Goal: Book appointment/travel/reservation

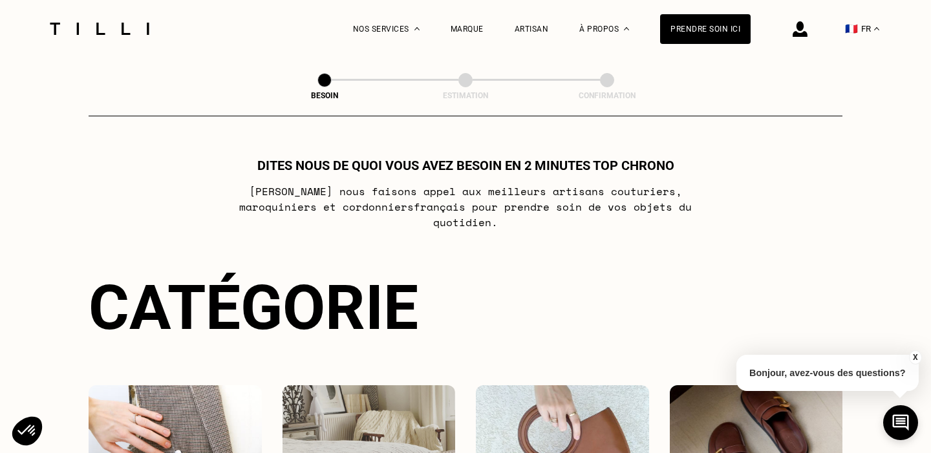
select select "FR"
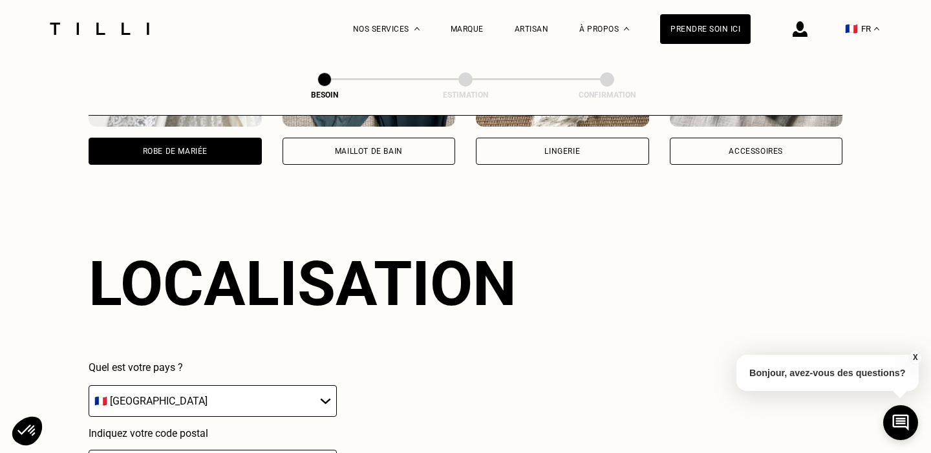
scroll to position [1123, 0]
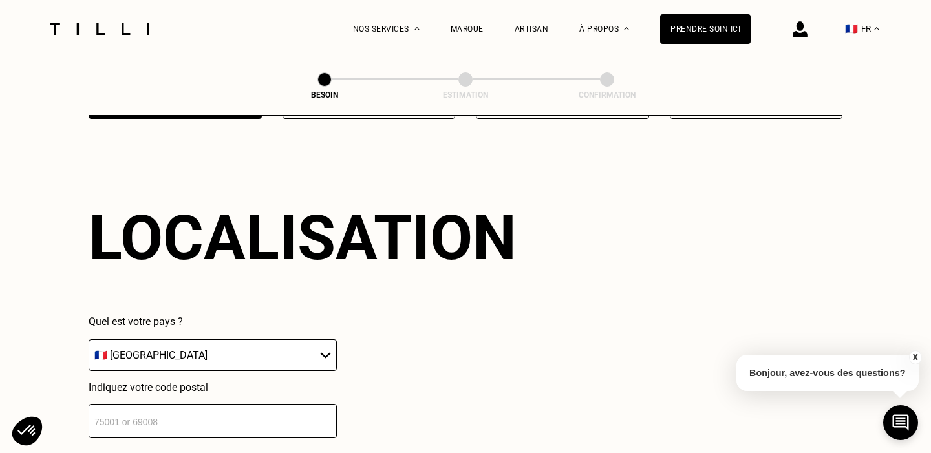
click at [162, 416] on input "number" at bounding box center [213, 421] width 248 height 34
type input "59000"
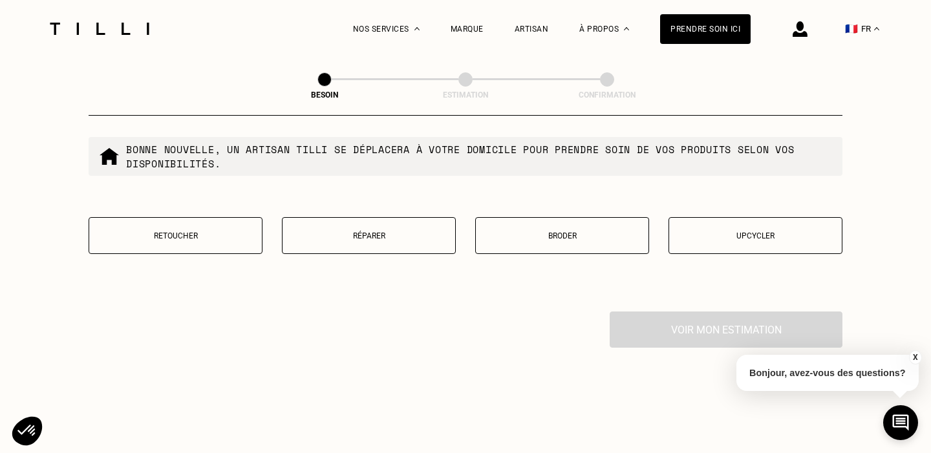
scroll to position [1627, 0]
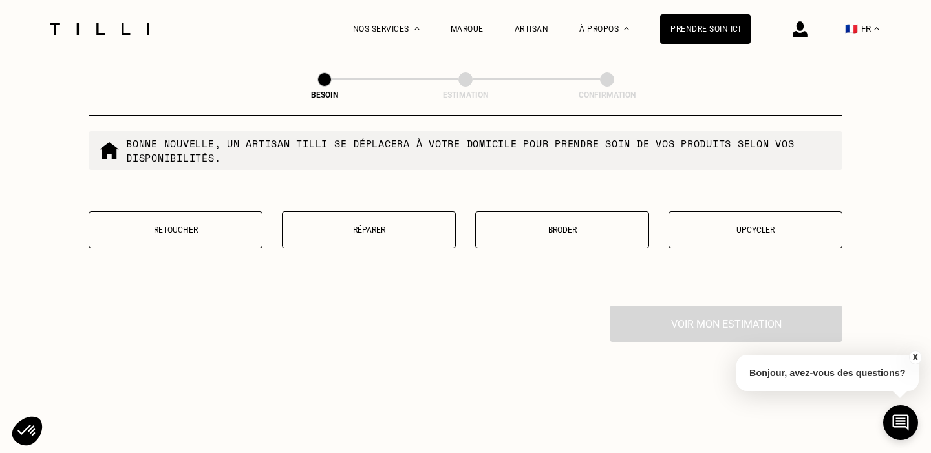
click at [185, 226] on p "Retoucher" at bounding box center [176, 230] width 160 height 9
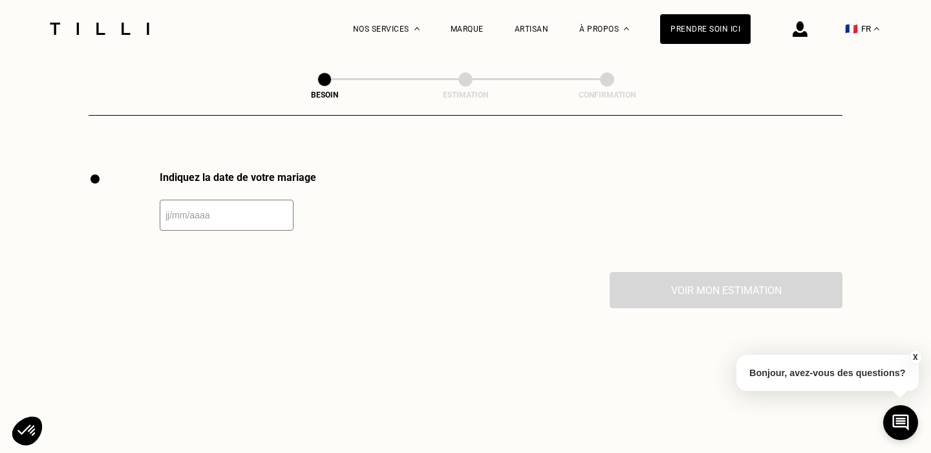
scroll to position [1773, 0]
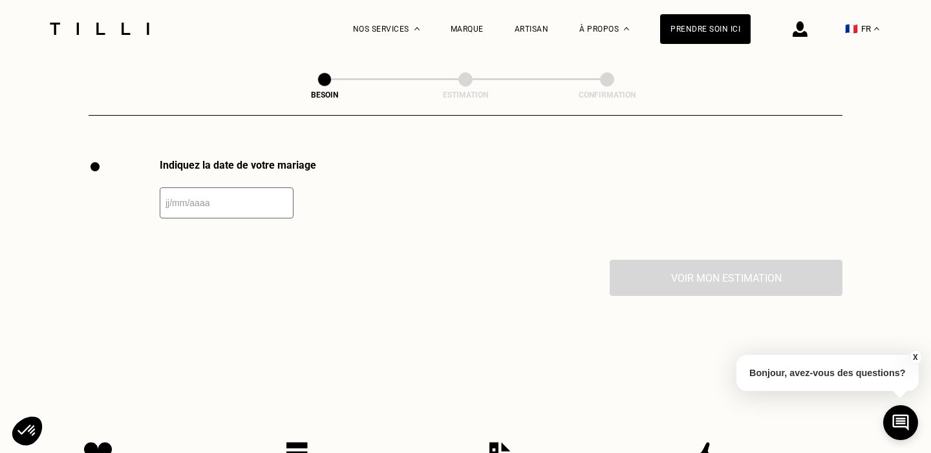
click at [247, 192] on input "text" at bounding box center [227, 203] width 134 height 31
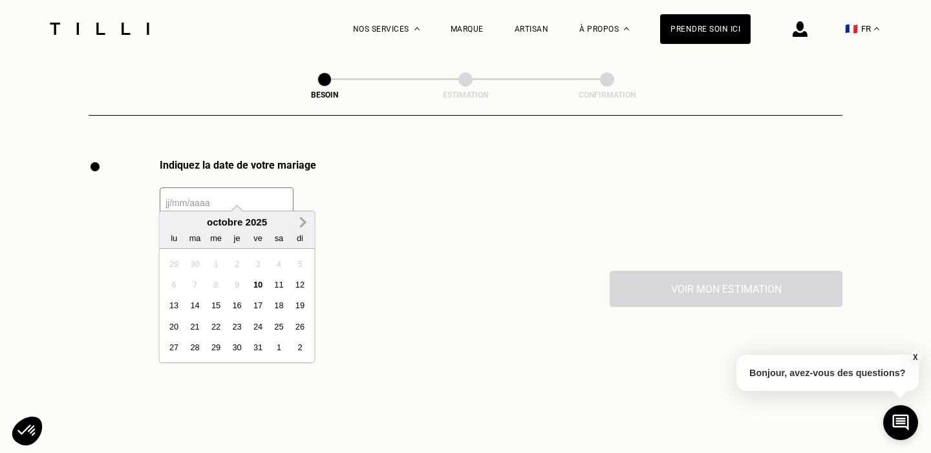
click at [294, 224] on button "Next Month" at bounding box center [303, 223] width 21 height 21
click at [302, 224] on span "Next Month" at bounding box center [302, 223] width 0 height 16
click at [280, 261] on div "31" at bounding box center [278, 263] width 17 height 17
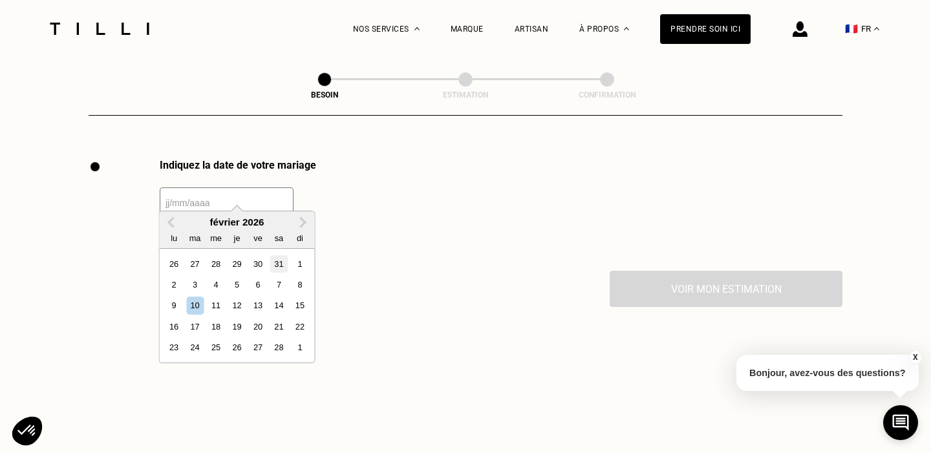
type input "[DATE]"
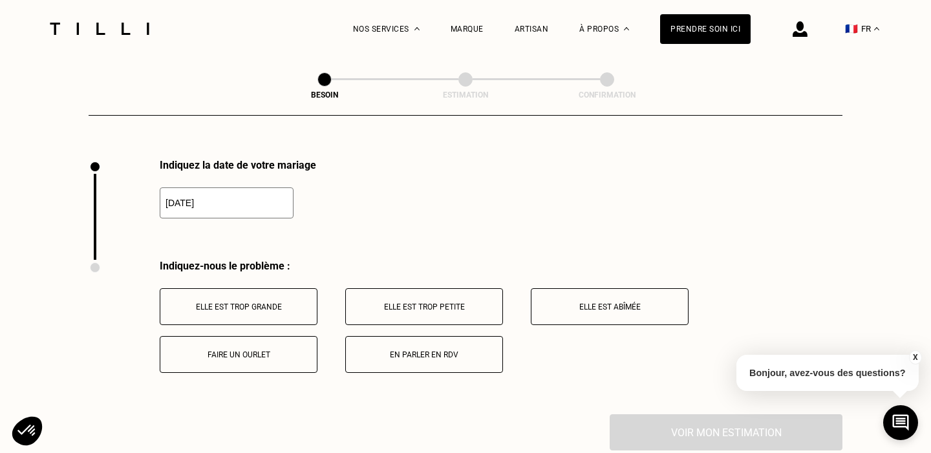
click at [239, 288] on button "Elle est trop grande" at bounding box center [239, 306] width 158 height 37
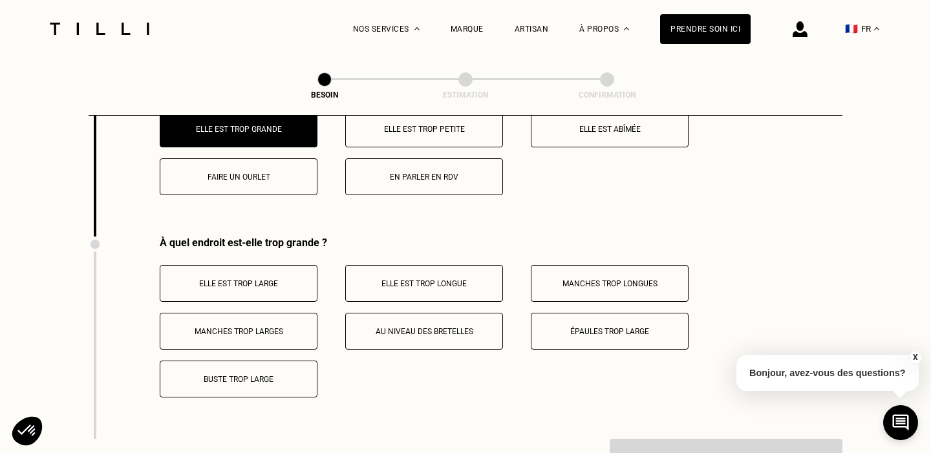
scroll to position [1948, 0]
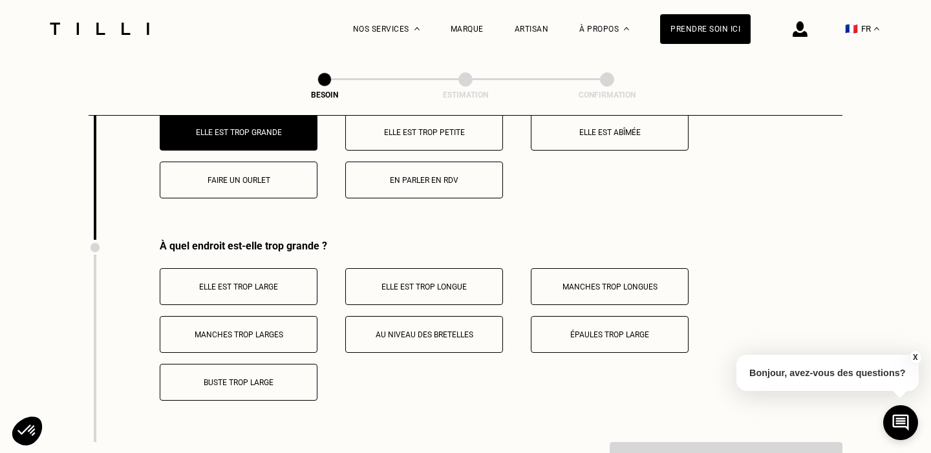
click at [267, 176] on p "Faire un ourlet" at bounding box center [239, 180] width 144 height 9
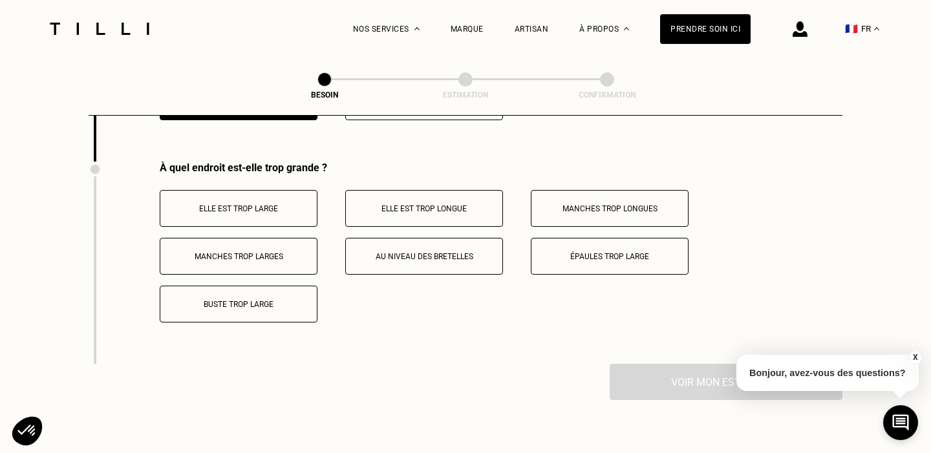
scroll to position [2029, 0]
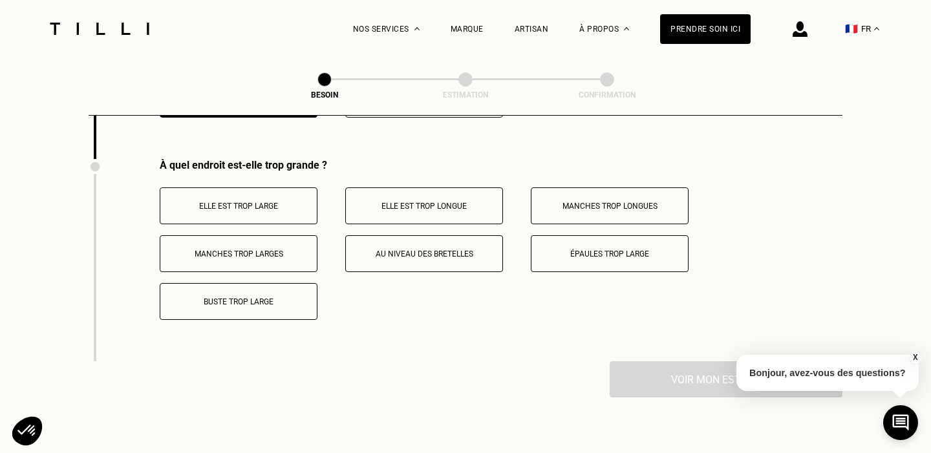
click at [429, 202] on p "Elle est trop longue" at bounding box center [424, 206] width 144 height 9
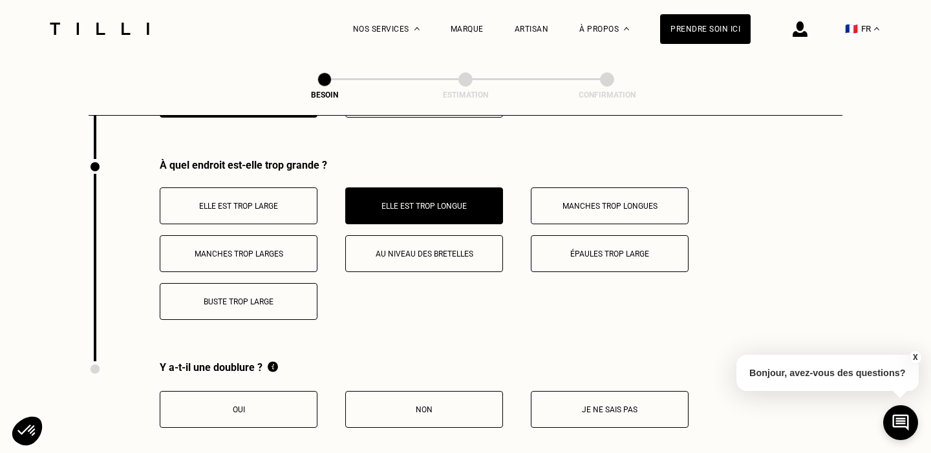
click at [284, 250] on p "Manches trop larges" at bounding box center [239, 254] width 144 height 9
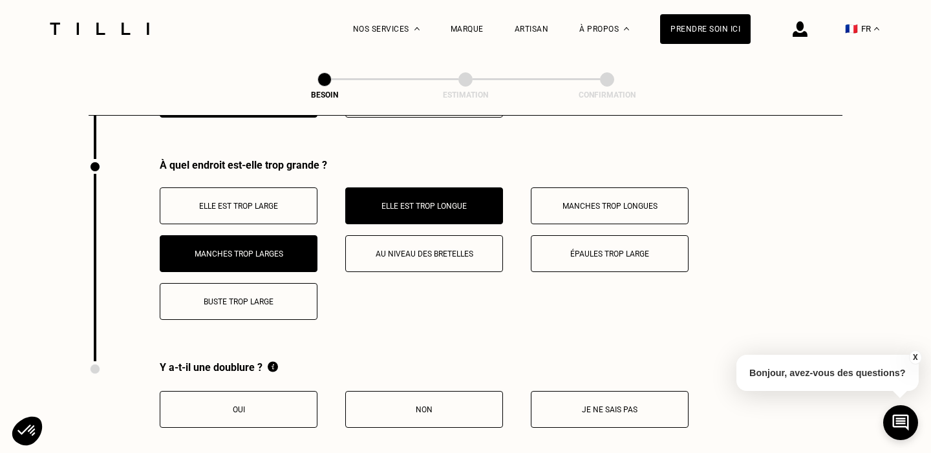
click at [462, 250] on p "Au niveau des bretelles" at bounding box center [424, 254] width 144 height 9
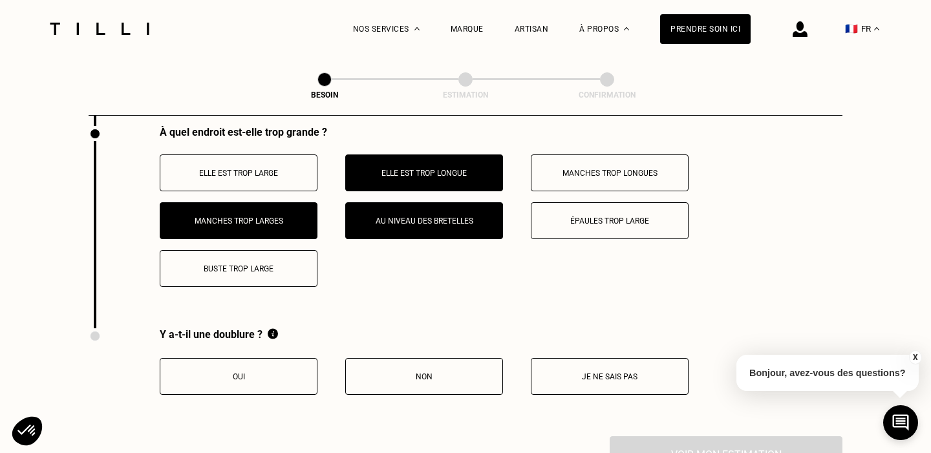
scroll to position [2074, 0]
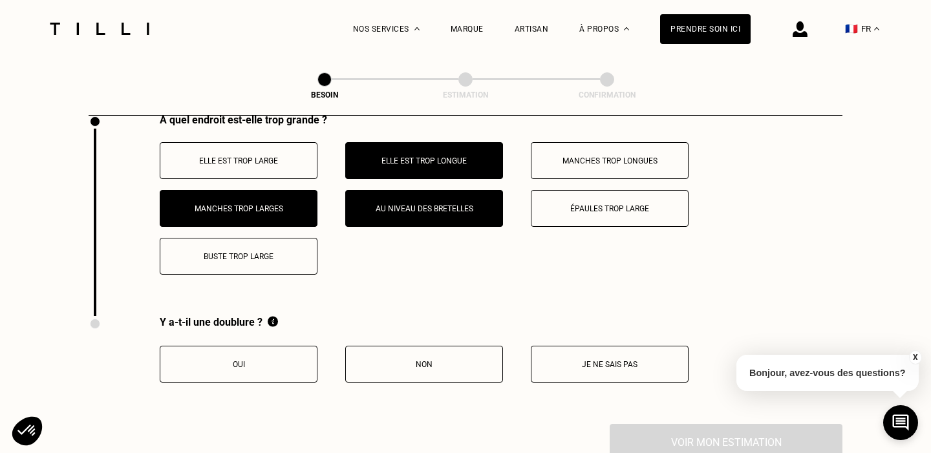
click at [259, 360] on p "Oui" at bounding box center [239, 364] width 144 height 9
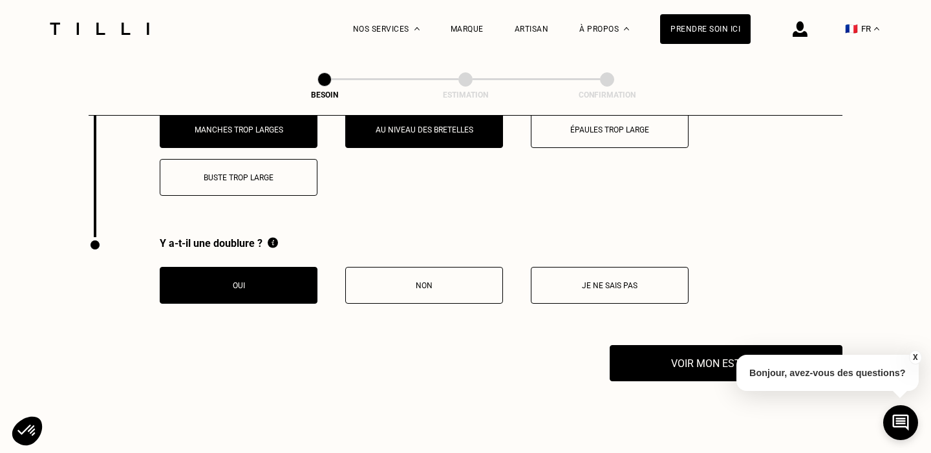
scroll to position [2154, 0]
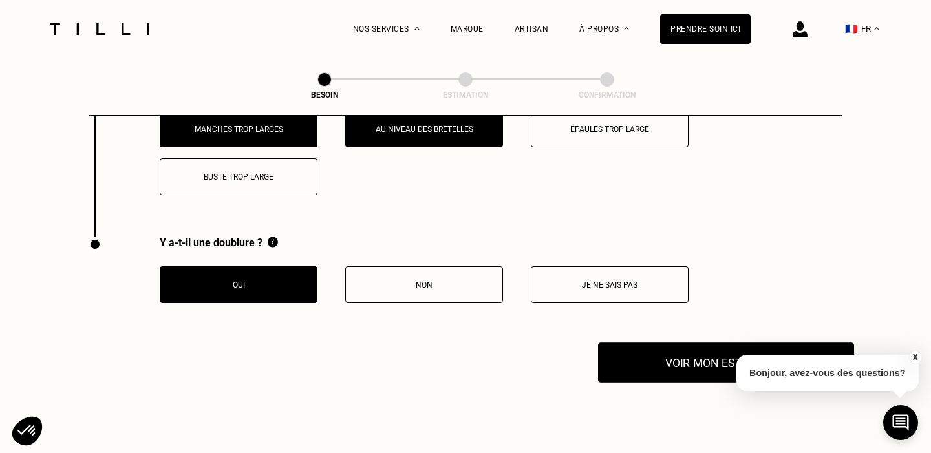
click at [698, 356] on button "Voir mon estimation" at bounding box center [726, 363] width 256 height 40
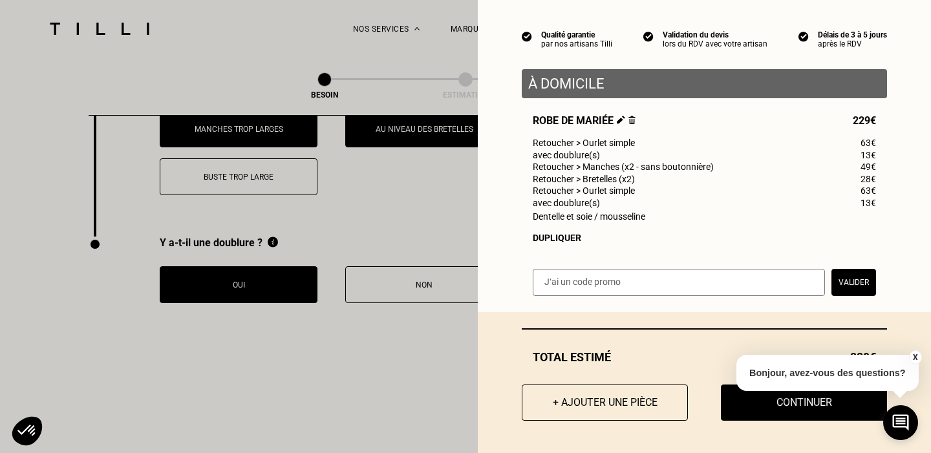
scroll to position [107, 0]
click at [916, 357] on button "X" at bounding box center [915, 358] width 13 height 14
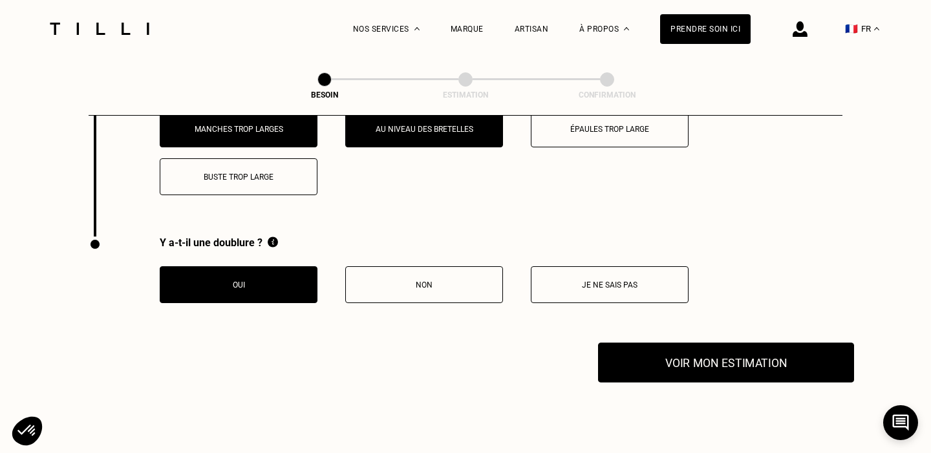
click at [749, 359] on button "Voir mon estimation" at bounding box center [726, 363] width 256 height 40
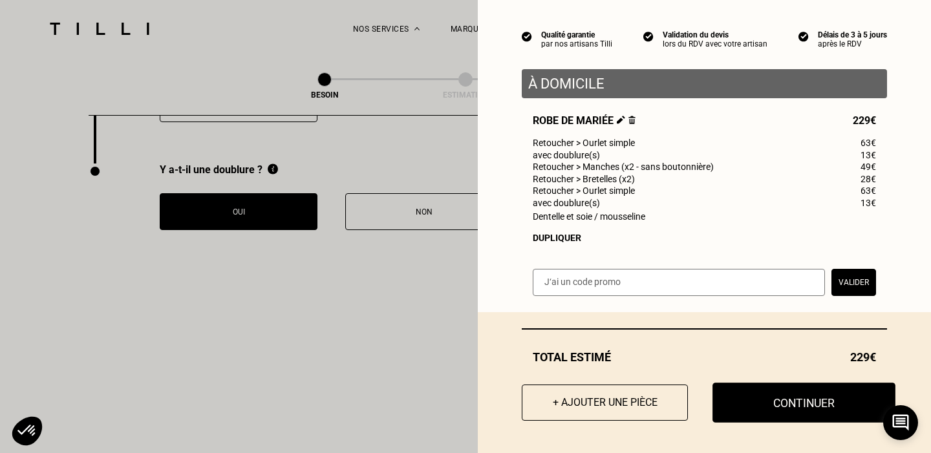
click at [805, 393] on button "Continuer" at bounding box center [804, 403] width 183 height 40
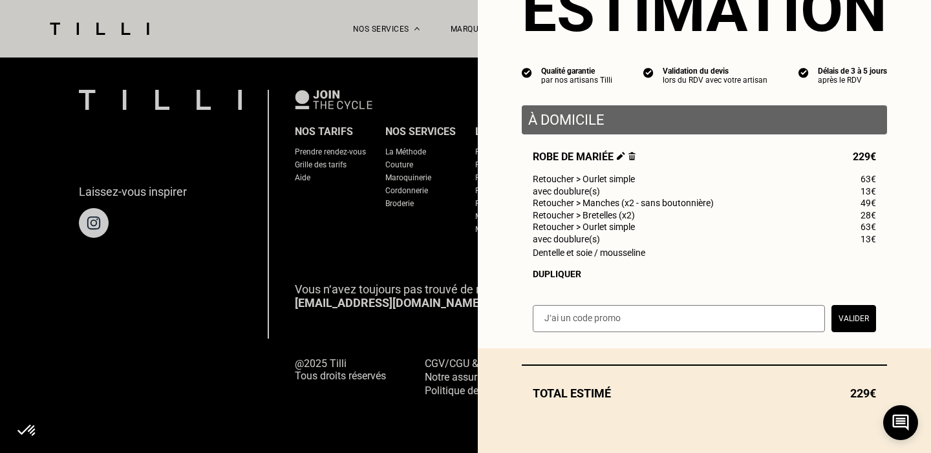
scroll to position [70, 0]
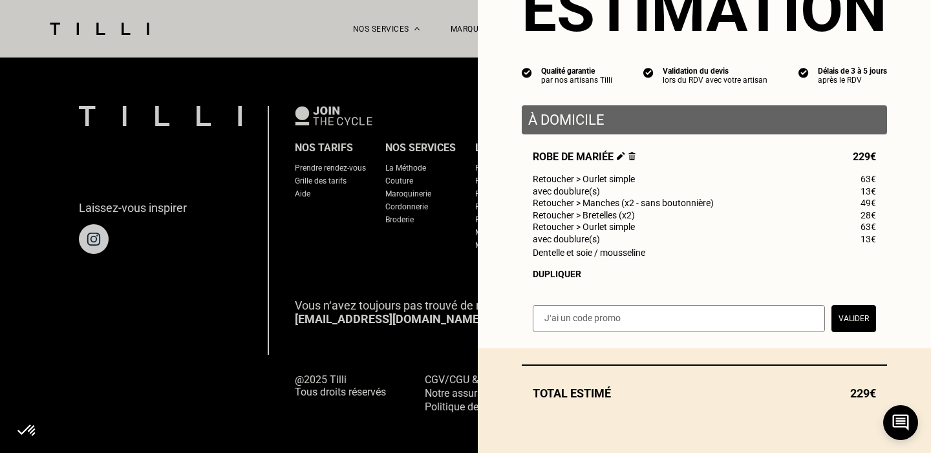
select select "FR"
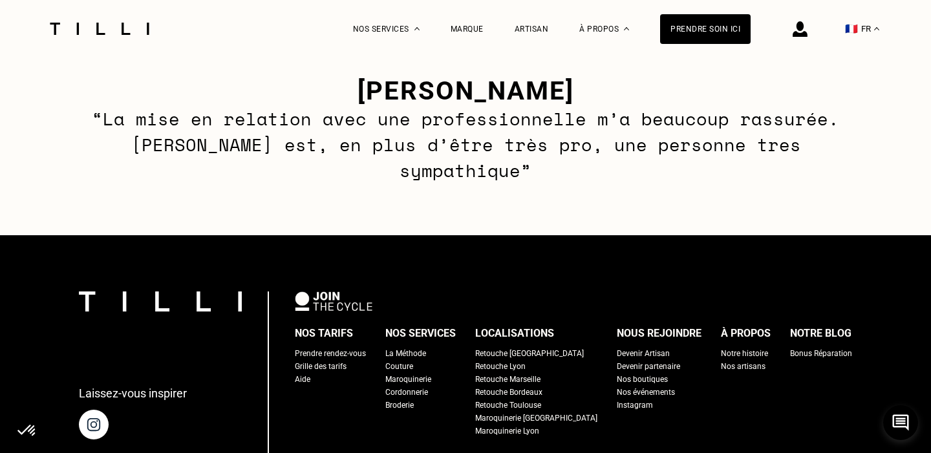
scroll to position [2102, 0]
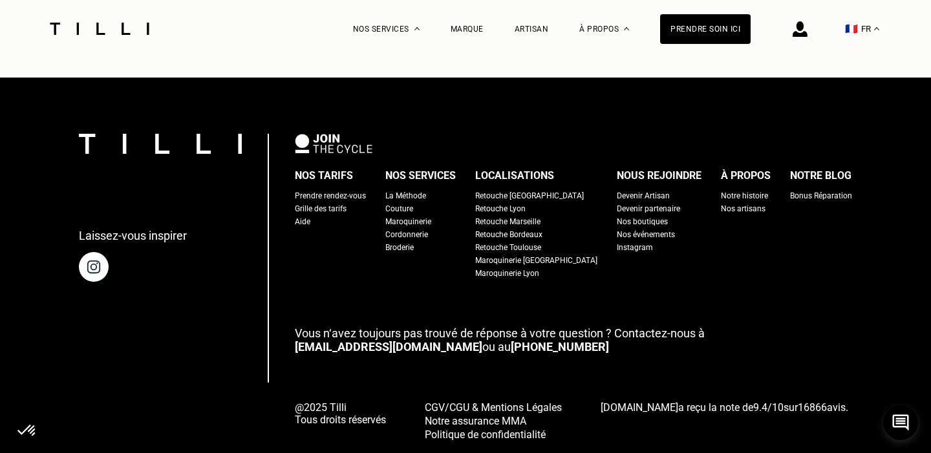
click at [426, 189] on div "La Méthode" at bounding box center [405, 195] width 41 height 13
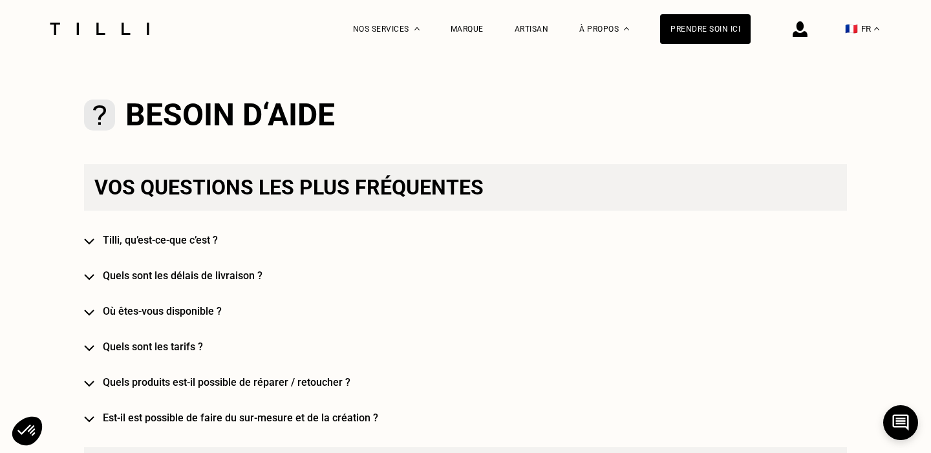
scroll to position [702, 0]
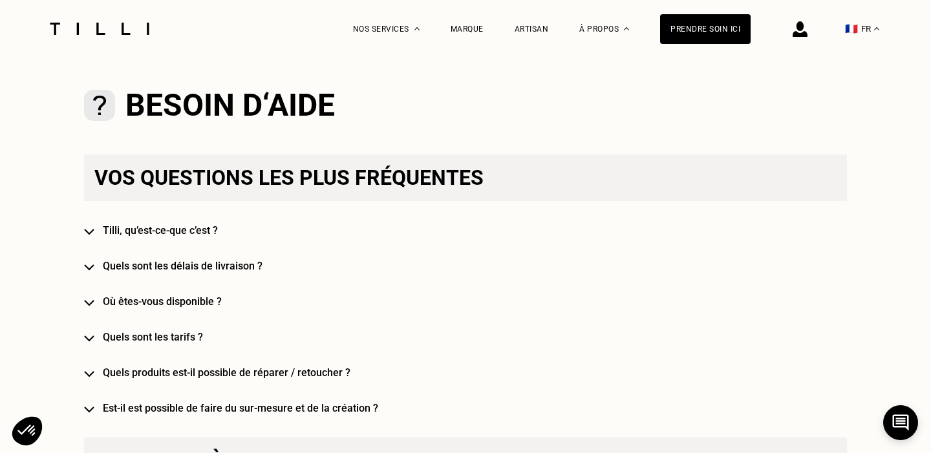
click at [193, 230] on h4 "Tilli, qu’est-ce-que c’est ?" at bounding box center [484, 230] width 763 height 12
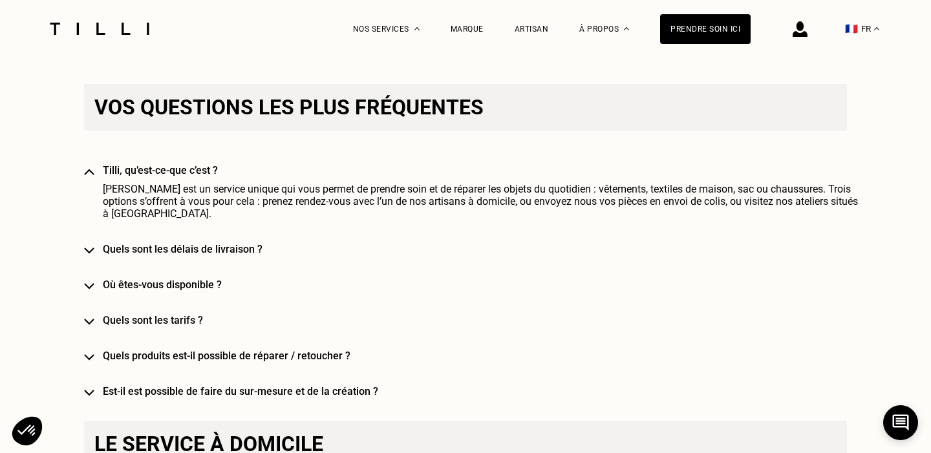
scroll to position [808, 0]
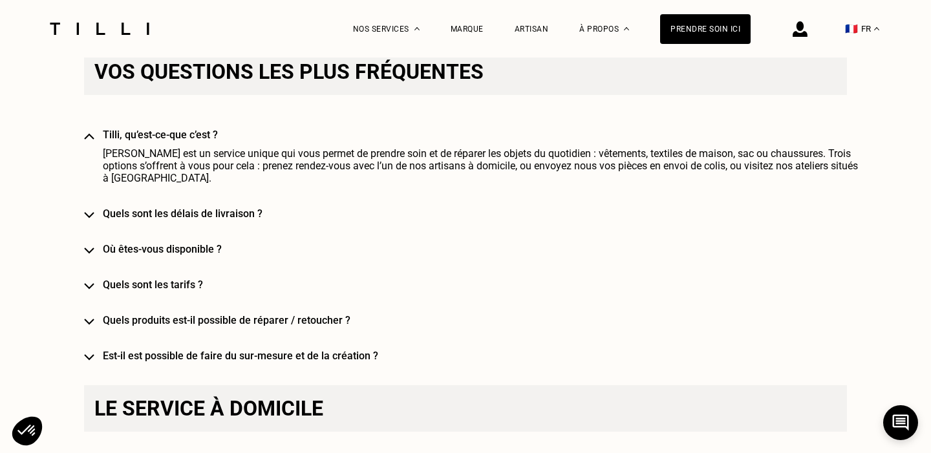
click at [179, 350] on h4 "Est-il est possible de faire du sur-mesure et de la création ?" at bounding box center [484, 356] width 763 height 12
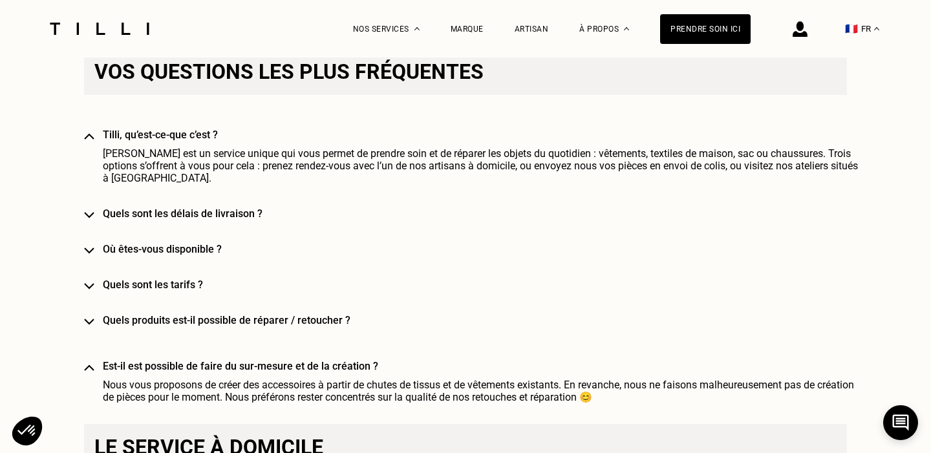
click at [175, 279] on h4 "Quels sont les tarifs ?" at bounding box center [484, 285] width 763 height 12
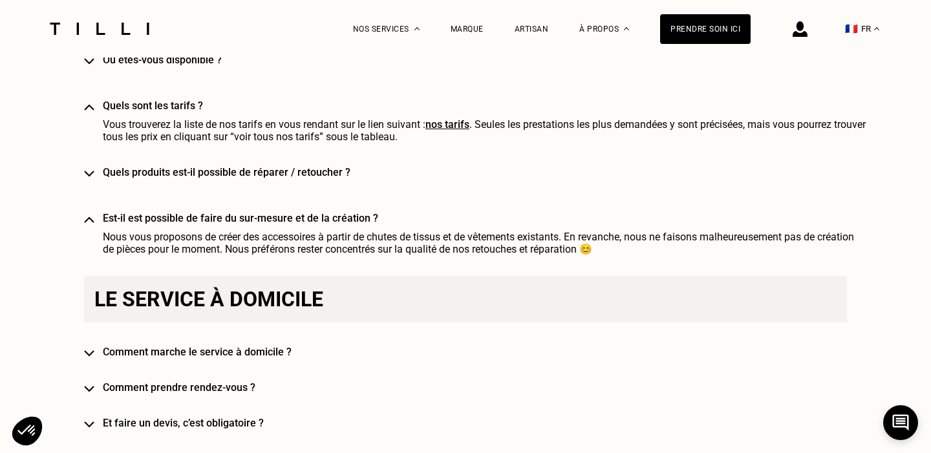
scroll to position [1001, 0]
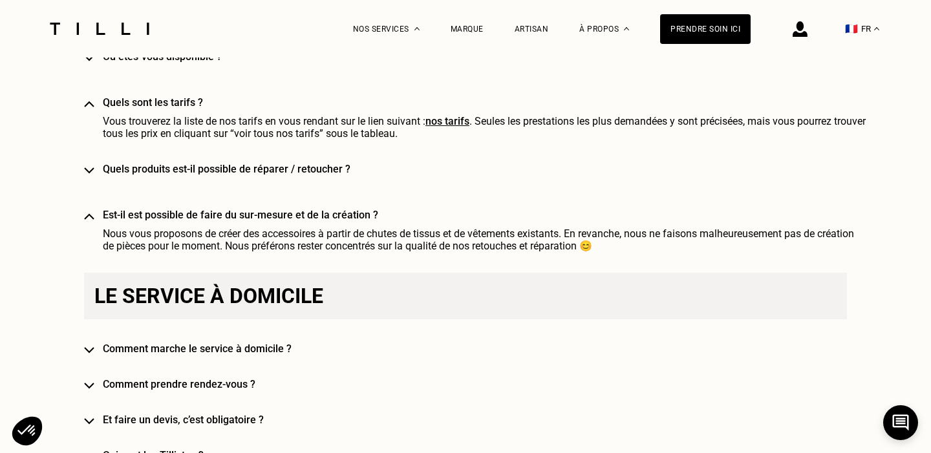
click at [198, 343] on h4 "Comment marche le service à domicile ?" at bounding box center [484, 349] width 763 height 12
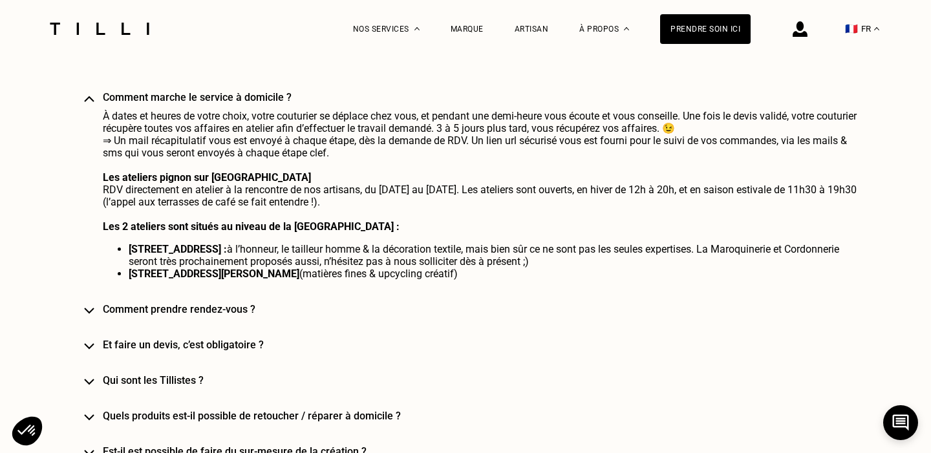
scroll to position [1266, 0]
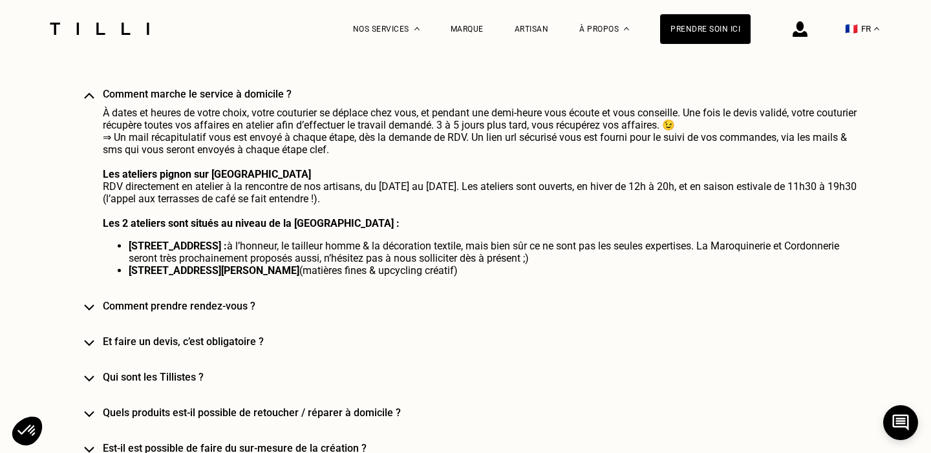
click at [173, 371] on h4 "Qui sont les Tillistes ?" at bounding box center [484, 377] width 763 height 12
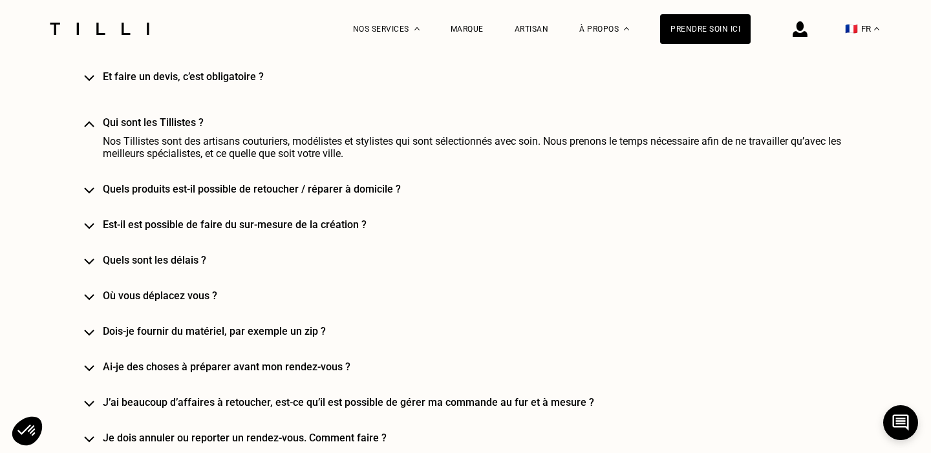
scroll to position [1537, 0]
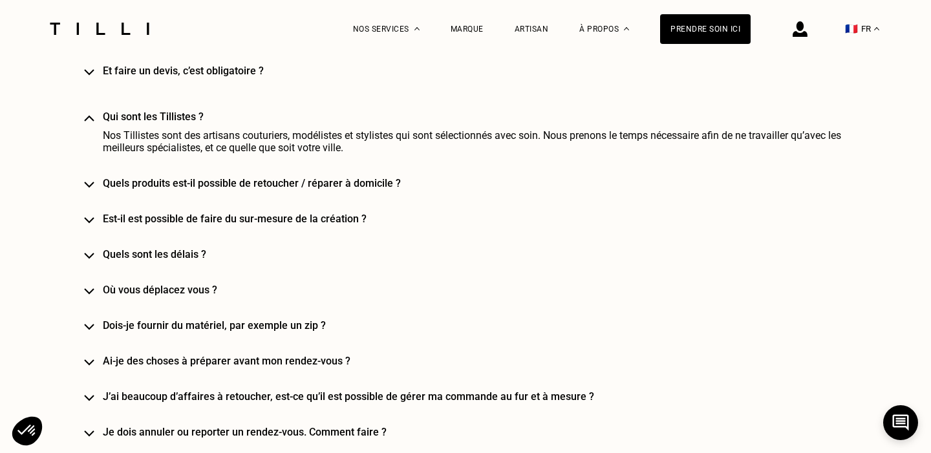
click at [179, 284] on h4 "Où vous déplacez vous ?" at bounding box center [484, 290] width 763 height 12
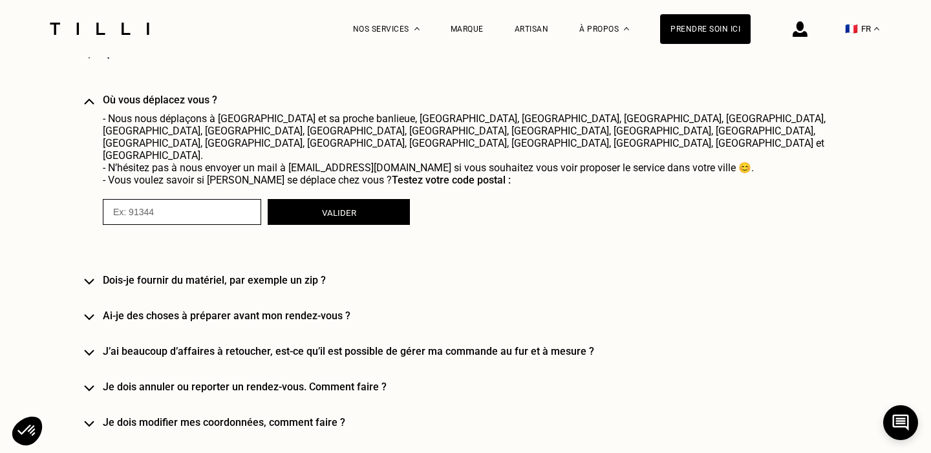
scroll to position [1773, 0]
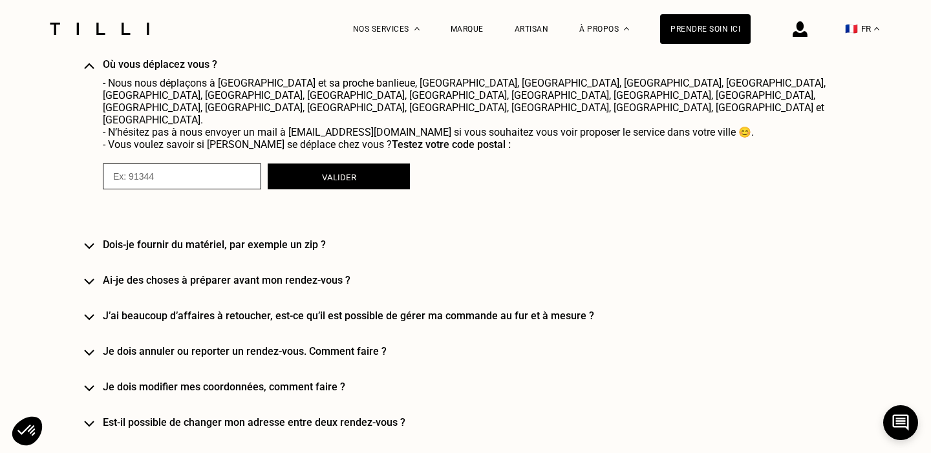
click at [250, 274] on h4 "Ai-je des choses à préparer avant mon rendez-vous ?" at bounding box center [484, 280] width 763 height 12
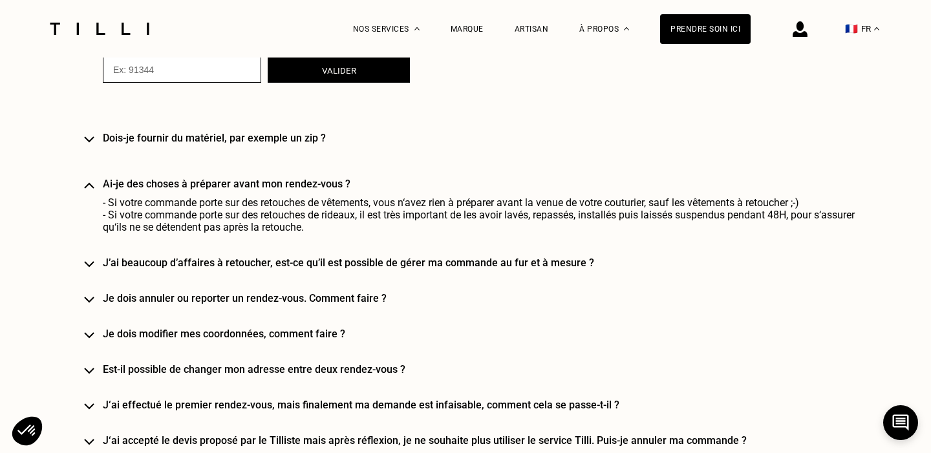
scroll to position [1877, 0]
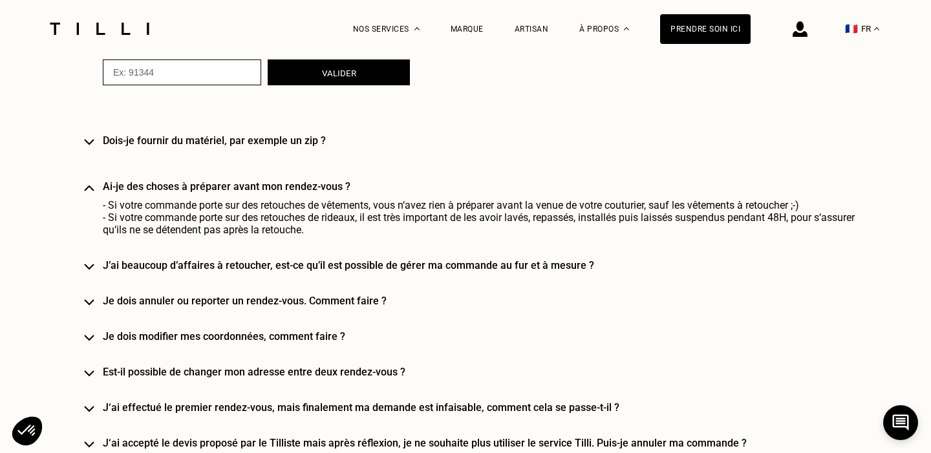
click at [250, 402] on h4 "J‘ai effectué le premier rendez-vous, mais finalement ma demande est infaisable…" at bounding box center [484, 408] width 763 height 12
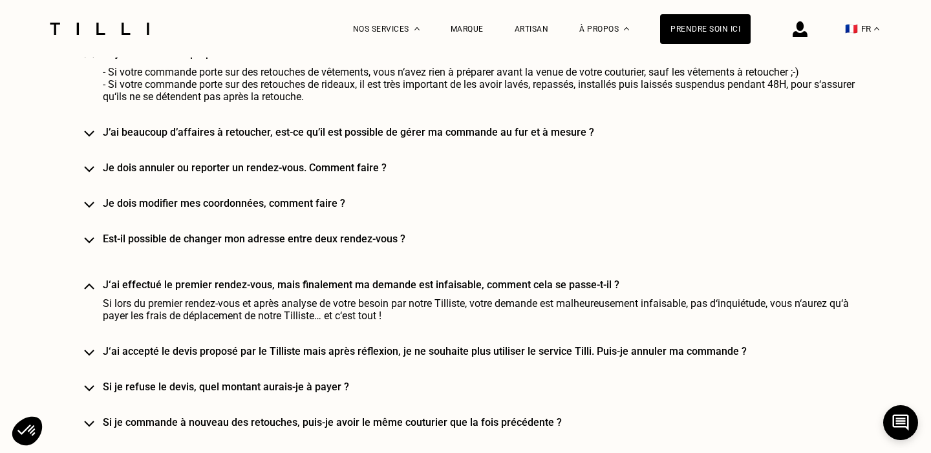
scroll to position [2018, 0]
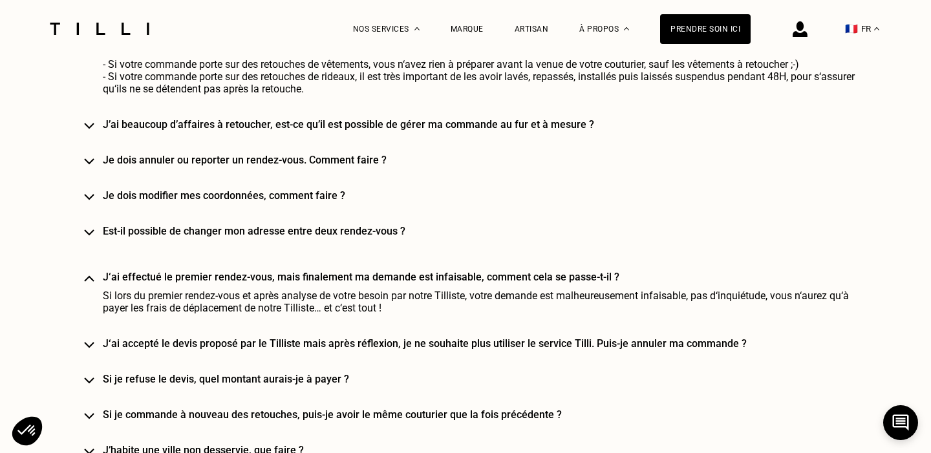
click at [281, 338] on h4 "J‘ai accepté le devis proposé par le Tilliste mais après réflexion, je ne souha…" at bounding box center [484, 344] width 763 height 12
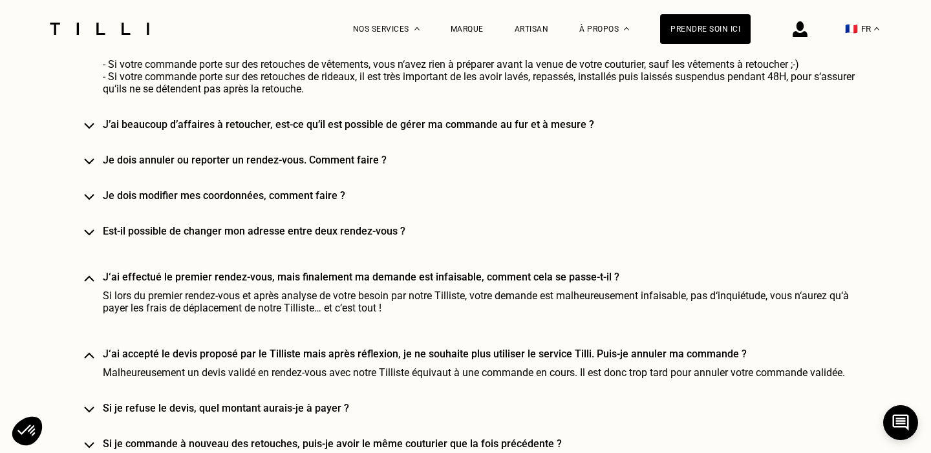
click at [258, 402] on h4 "Si je refuse le devis, quel montant aurais-je à payer ?" at bounding box center [484, 408] width 763 height 12
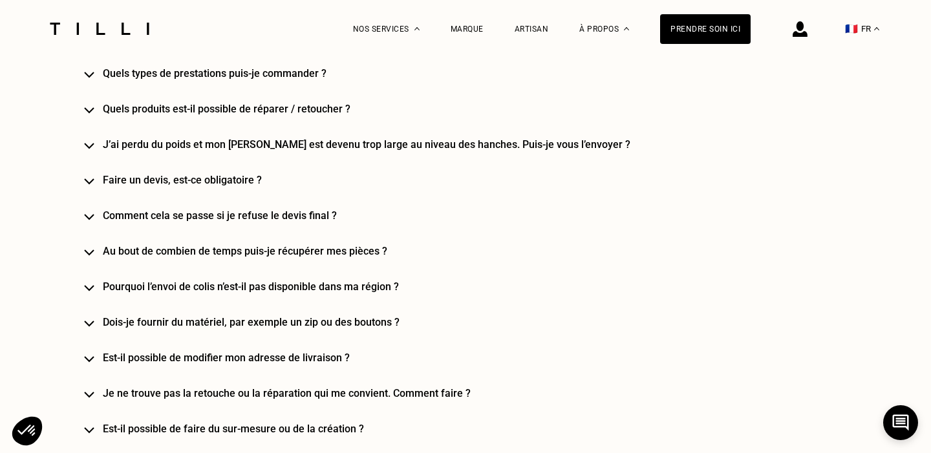
scroll to position [2852, 0]
